Goal: Task Accomplishment & Management: Complete application form

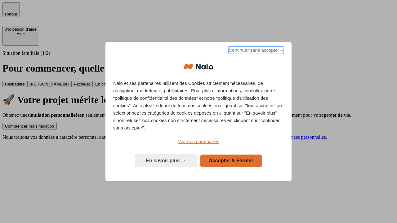
click at [255, 51] on span "Continuer sans accepter →" at bounding box center [255, 50] width 55 height 7
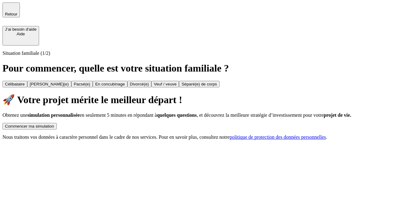
click at [54, 124] on div "Commencer ma simulation" at bounding box center [29, 126] width 49 height 5
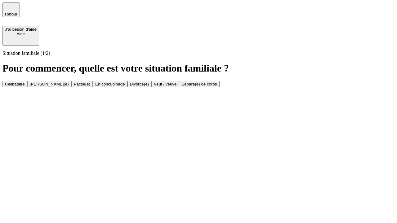
click at [25, 82] on div "Célibataire" at bounding box center [15, 84] width 20 height 5
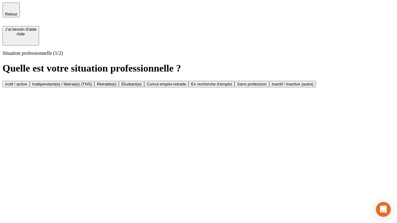
click at [27, 82] on div "Actif / active" at bounding box center [16, 84] width 22 height 5
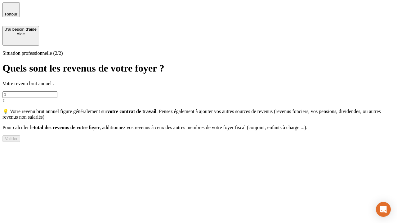
click at [57, 91] on input "text" at bounding box center [29, 94] width 55 height 7
type input "30 000"
click at [18, 141] on div "Valider" at bounding box center [11, 138] width 13 height 5
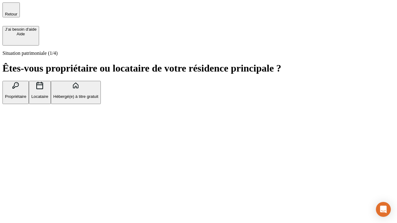
click at [98, 99] on p "Hébergé(e) à titre gratuit" at bounding box center [75, 96] width 45 height 5
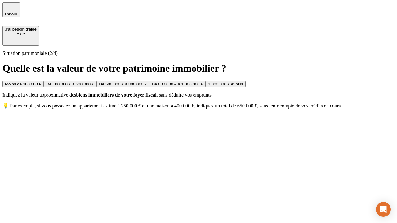
click at [41, 82] on div "Moins de 100 000 €" at bounding box center [23, 84] width 36 height 5
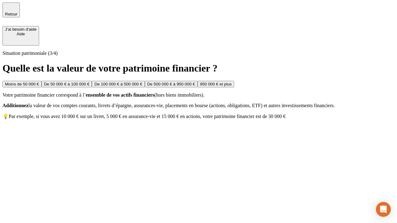
click at [39, 82] on div "Moins de 50 000 €" at bounding box center [22, 84] width 34 height 5
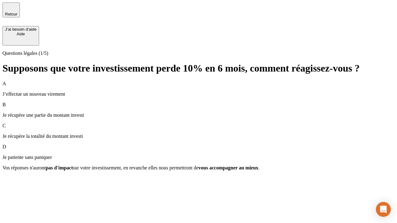
click at [198, 81] on div "A J’effectue un nouveau virement" at bounding box center [198, 89] width 392 height 16
click at [19, 181] on div "Suivant" at bounding box center [12, 179] width 14 height 5
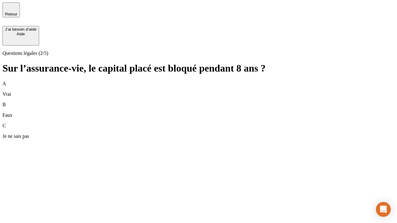
click at [198, 102] on div "B Faux" at bounding box center [198, 110] width 392 height 16
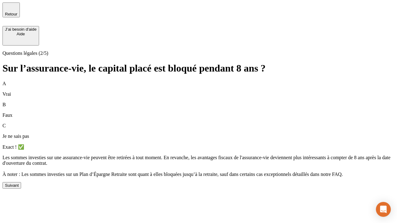
click at [19, 188] on div "Suivant" at bounding box center [12, 185] width 14 height 5
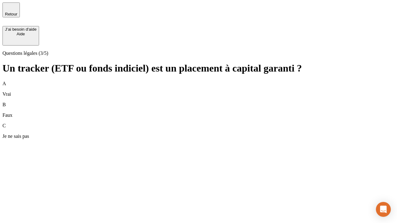
click at [198, 102] on div "B Faux" at bounding box center [198, 110] width 392 height 16
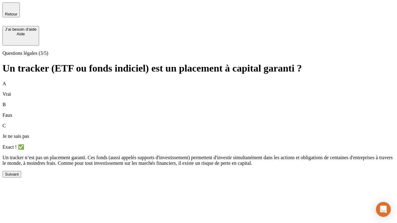
click at [19, 177] on div "Suivant" at bounding box center [12, 174] width 14 height 5
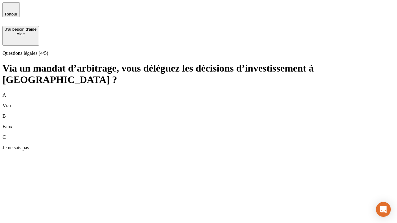
click at [198, 92] on div "A Vrai" at bounding box center [198, 100] width 392 height 16
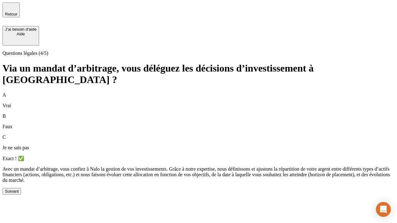
click at [19, 194] on div "Suivant" at bounding box center [12, 191] width 14 height 5
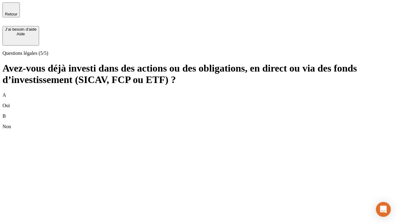
click at [198, 113] on div "B Non" at bounding box center [198, 121] width 392 height 16
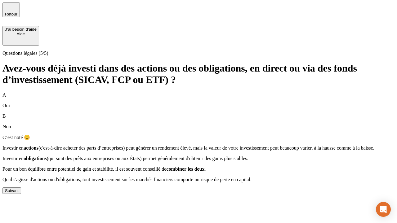
click at [19, 193] on div "Suivant" at bounding box center [12, 190] width 14 height 5
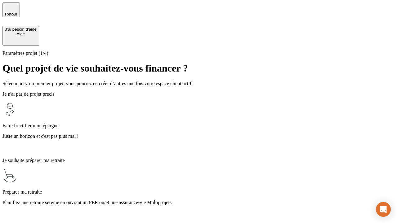
click at [198, 200] on p "Planifiez une retraite sereine en ouvrant un PER ou/et une assurance-vie Multip…" at bounding box center [198, 203] width 392 height 6
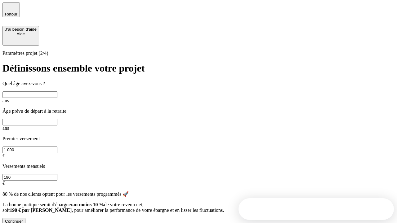
click at [57, 91] on input "text" at bounding box center [29, 94] width 55 height 7
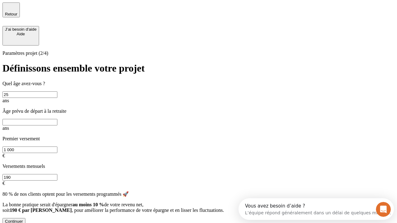
type input "25"
click at [57, 119] on input "text" at bounding box center [29, 122] width 55 height 7
type input "64"
click at [57, 147] on input "1 000" at bounding box center [29, 150] width 55 height 7
type input "1 000"
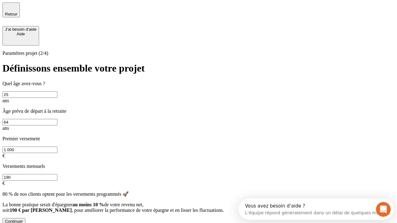
click at [57, 174] on input "190" at bounding box center [29, 177] width 55 height 7
type input "640"
click at [23, 219] on div "Continuer" at bounding box center [14, 221] width 18 height 5
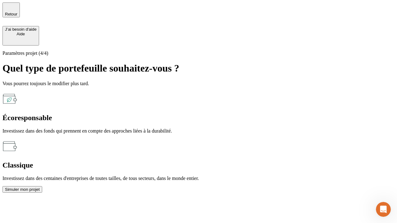
click at [131, 114] on div "Écoresponsable" at bounding box center [198, 118] width 392 height 8
click at [40, 187] on div "Simuler mon projet" at bounding box center [22, 189] width 35 height 5
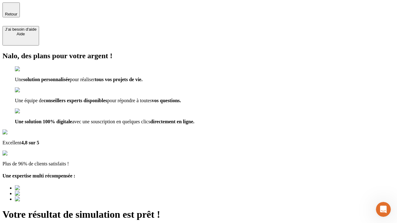
type input "[EMAIL_ADDRESS][PERSON_NAME][DOMAIN_NAME]"
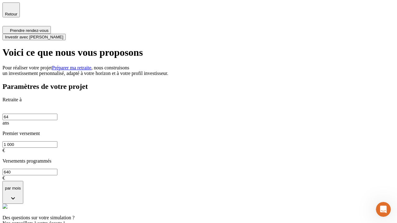
click at [63, 35] on span "Investir avec [PERSON_NAME]" at bounding box center [34, 37] width 58 height 5
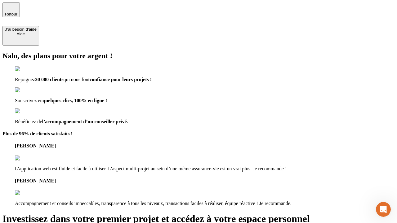
type input "[EMAIL_ADDRESS][PERSON_NAME][DOMAIN_NAME]"
